Goal: Navigation & Orientation: Find specific page/section

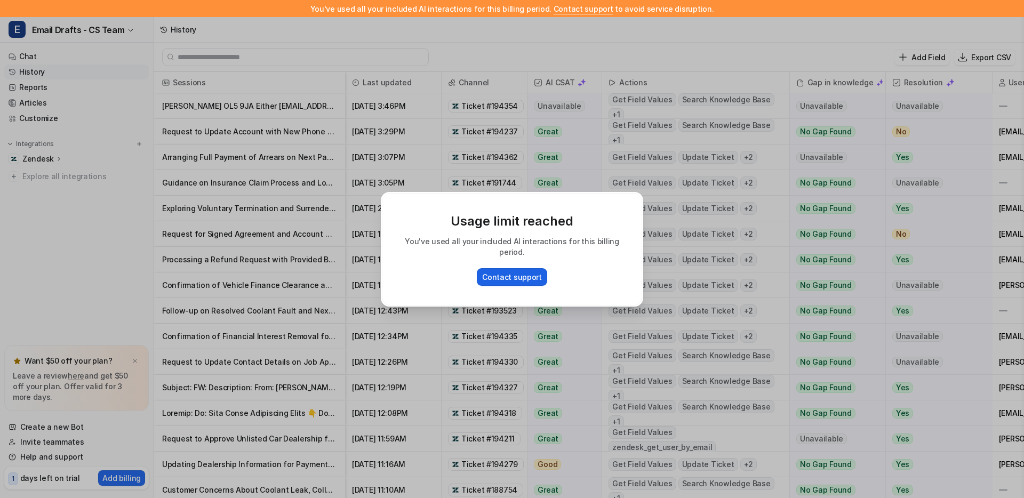
click at [517, 275] on button "Contact support" at bounding box center [512, 277] width 70 height 18
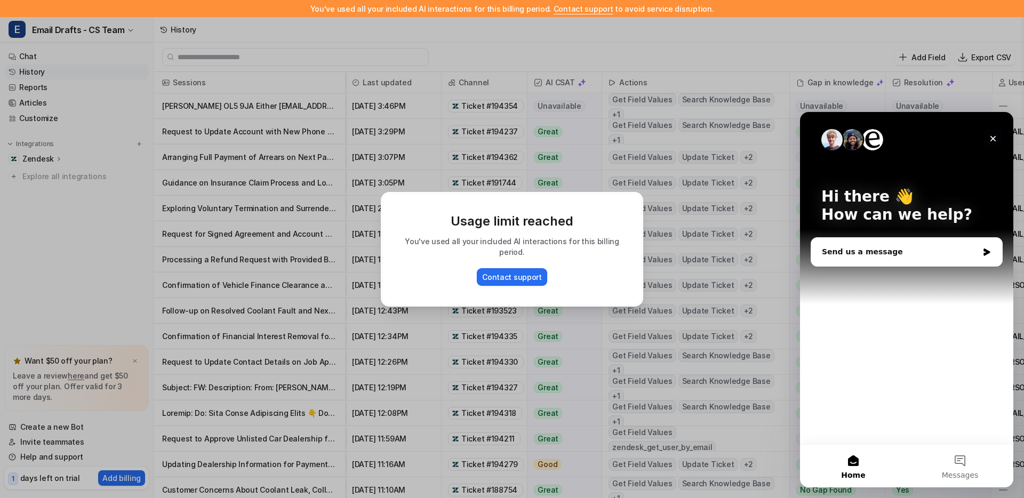
click at [994, 142] on icon "Close" at bounding box center [993, 138] width 9 height 9
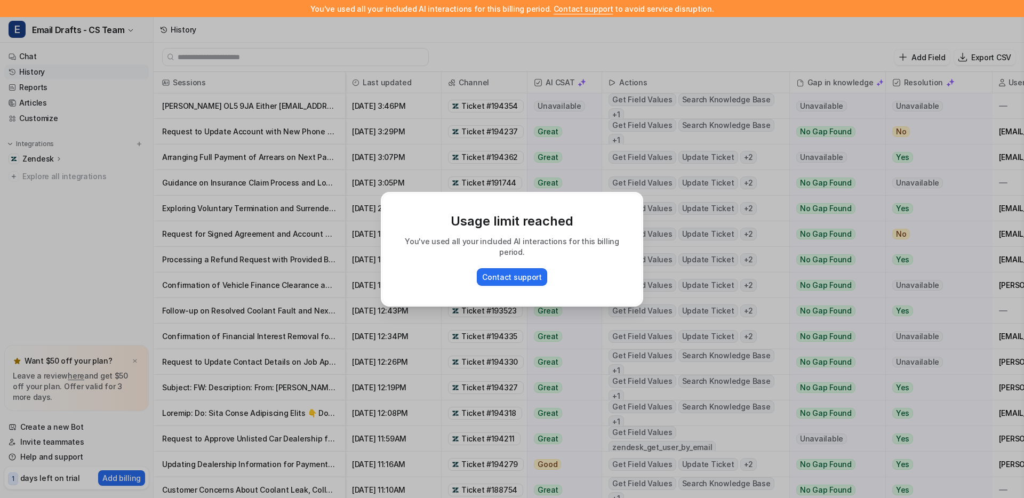
click at [491, 178] on div "Usage limit reached You've used all your included AI interactions for this bill…" at bounding box center [511, 249] width 279 height 498
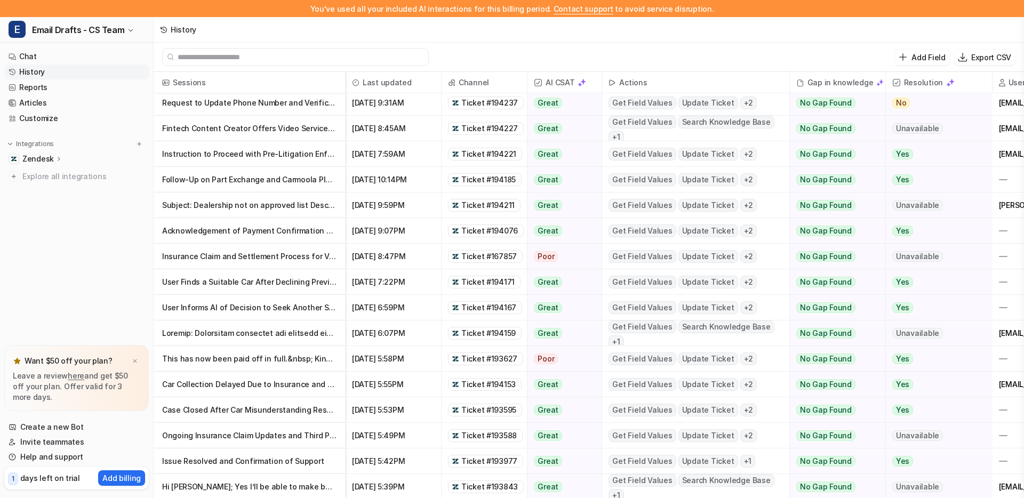
scroll to position [677, 0]
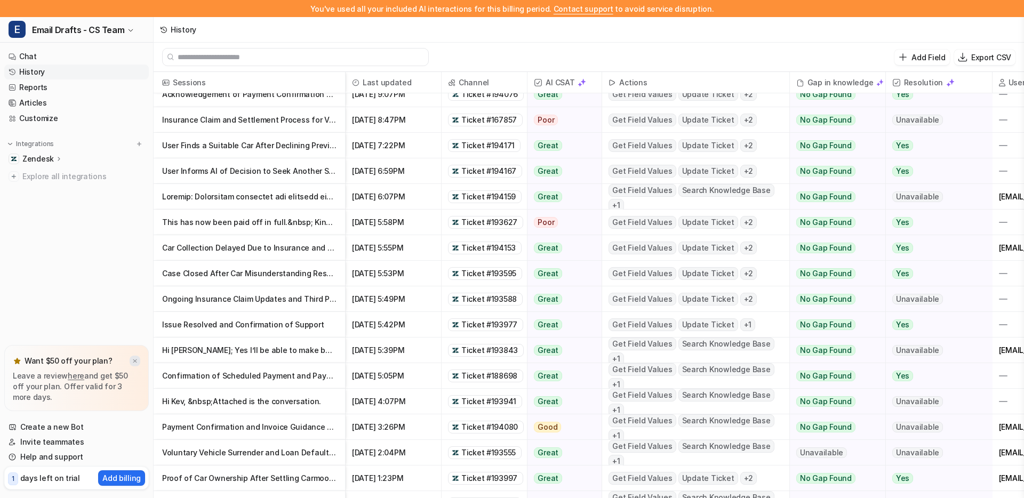
click at [136, 362] on img at bounding box center [135, 361] width 6 height 7
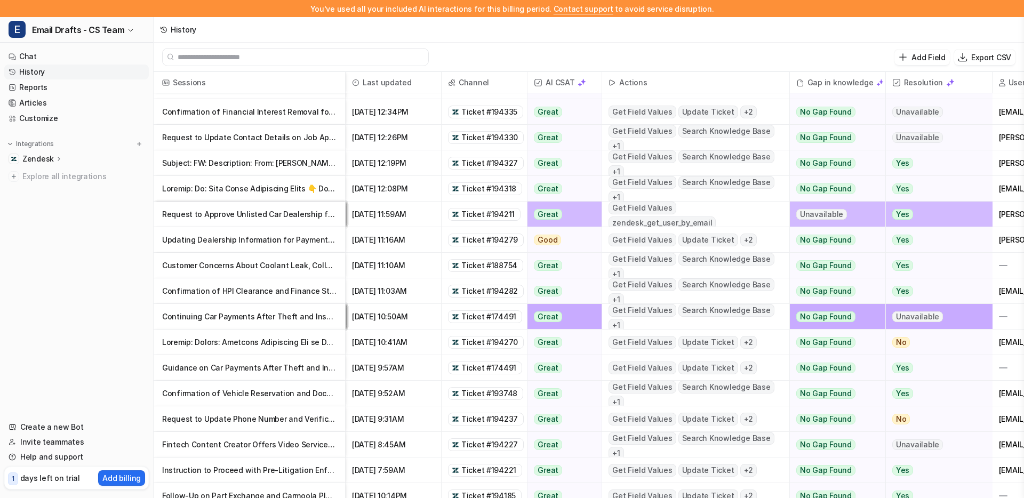
scroll to position [0, 0]
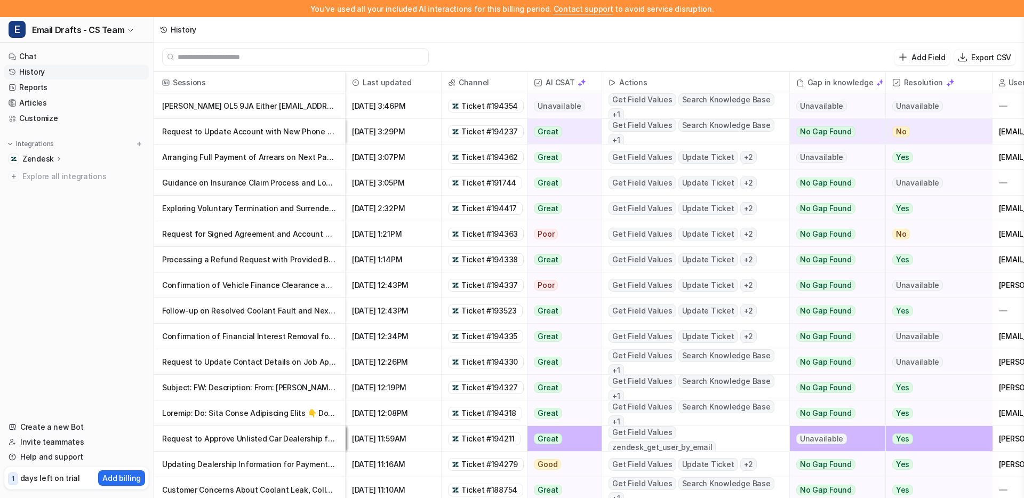
click at [475, 235] on span "Ticket #194363" at bounding box center [489, 234] width 57 height 11
click at [49, 158] on p "Zendesk" at bounding box center [37, 159] width 31 height 11
click at [45, 117] on link "Customize" at bounding box center [76, 118] width 145 height 15
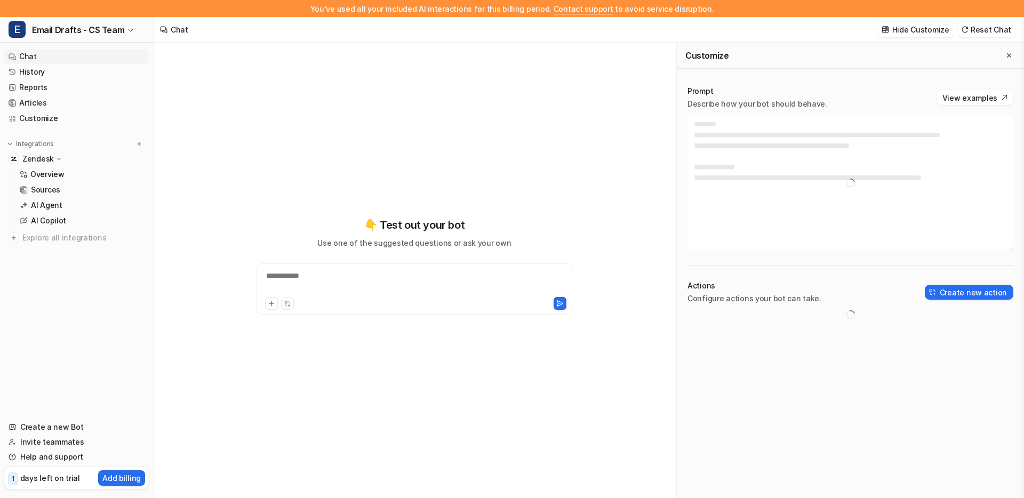
type textarea "**********"
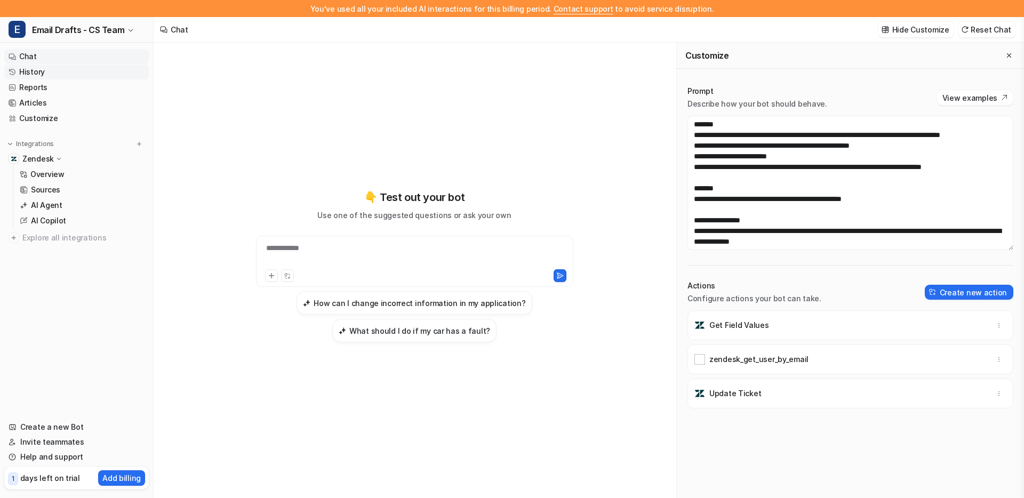
click at [47, 69] on link "History" at bounding box center [76, 72] width 145 height 15
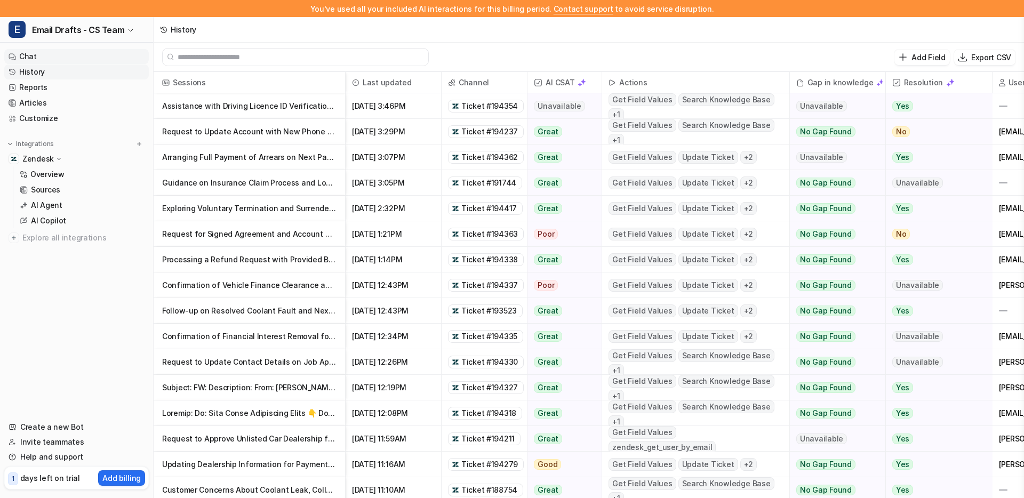
click at [37, 57] on link "Chat" at bounding box center [76, 56] width 145 height 15
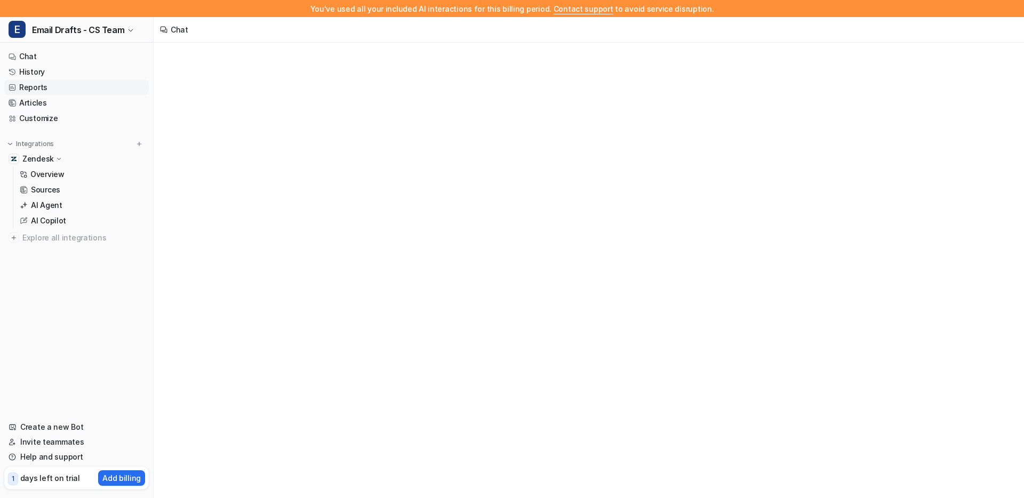
click at [41, 84] on link "Reports" at bounding box center [76, 87] width 145 height 15
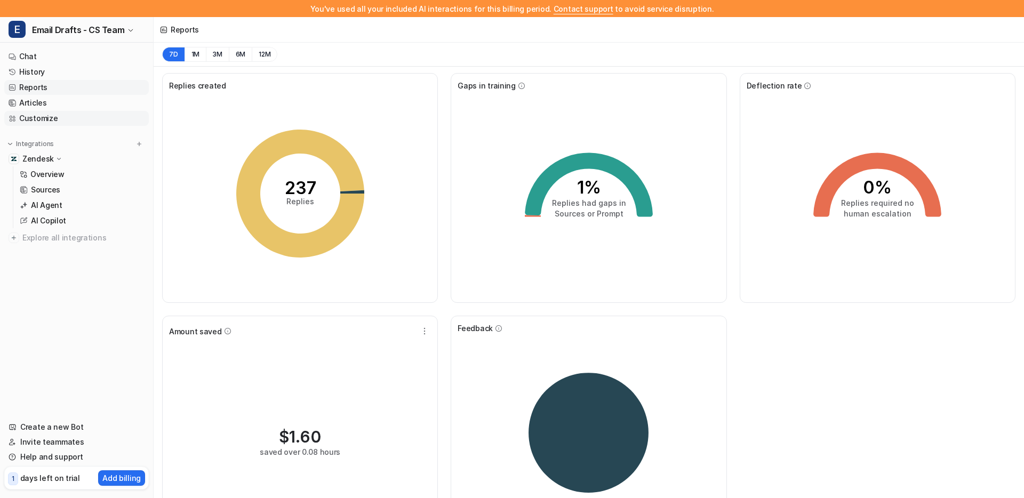
click at [41, 118] on link "Customize" at bounding box center [76, 118] width 145 height 15
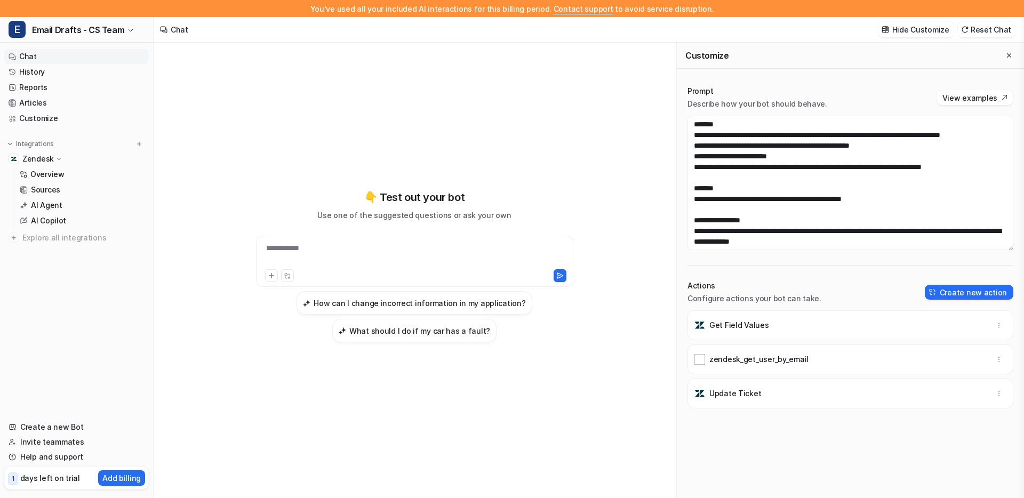
click at [36, 54] on link "Chat" at bounding box center [76, 56] width 145 height 15
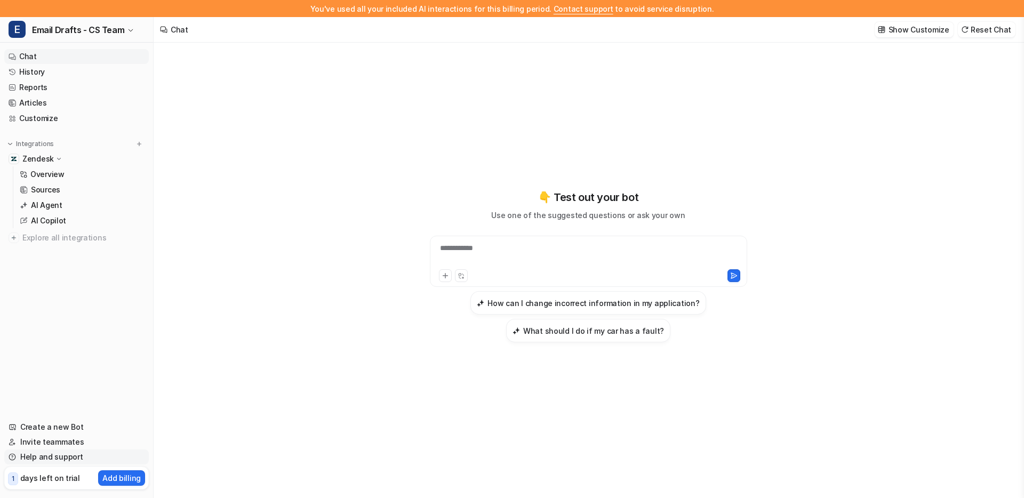
click at [50, 456] on link "Help and support" at bounding box center [76, 457] width 145 height 15
